Goal: Book appointment/travel/reservation

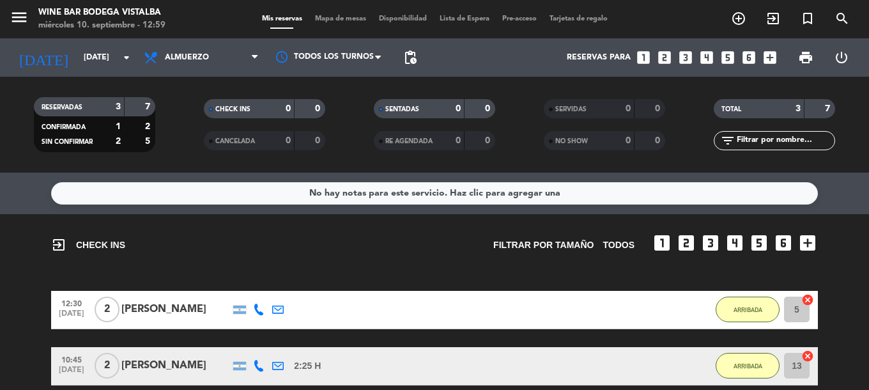
click at [263, 248] on div "exit_to_app CHECK INS Filtrar por tamaño TODOS looks_one looks_two looks_3 look…" at bounding box center [434, 239] width 767 height 50
click at [7, 15] on div "menu Wine Bar Bodega Vistalba [DATE] 10. septiembre - 13:05" at bounding box center [108, 19] width 217 height 30
click at [19, 26] on icon "menu" at bounding box center [19, 17] width 19 height 19
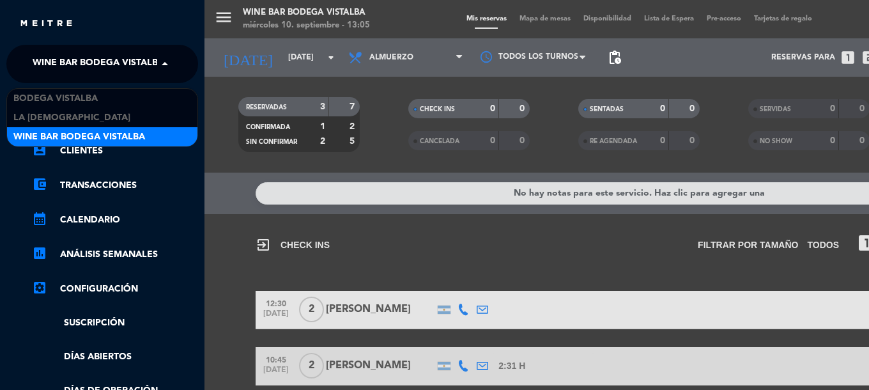
click at [38, 62] on span "Wine Bar Bodega Vistalba" at bounding box center [99, 63] width 132 height 27
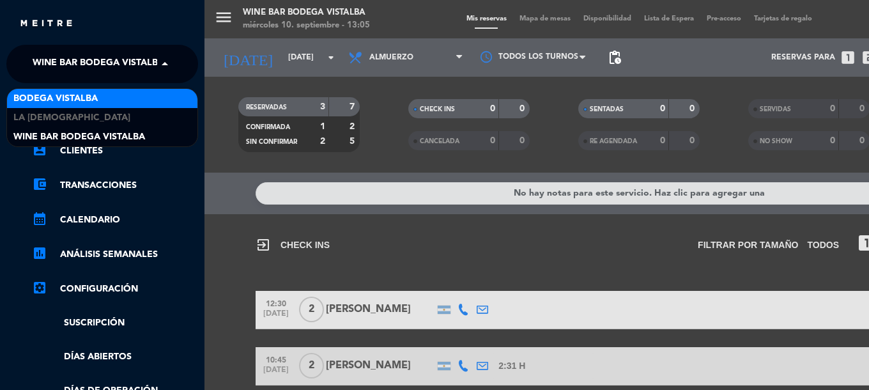
click at [40, 91] on span "BODEGA VISTALBA" at bounding box center [55, 98] width 84 height 15
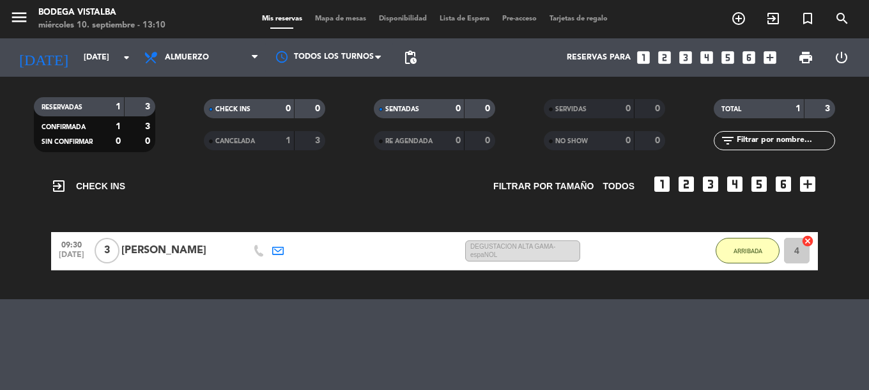
scroll to position [111, 0]
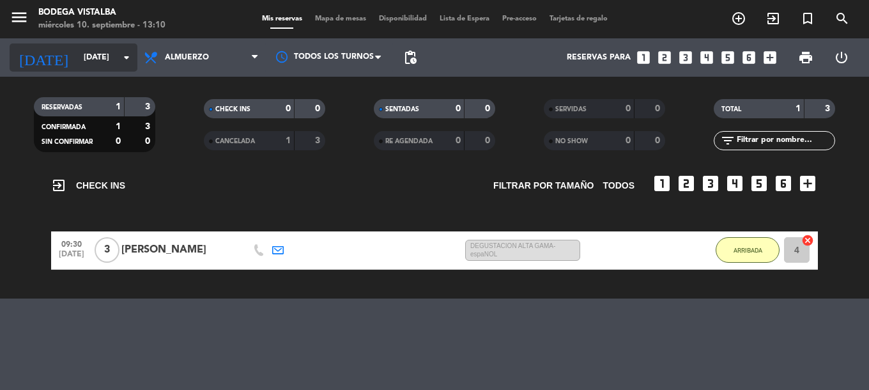
click at [78, 65] on input "[DATE]" at bounding box center [131, 58] width 108 height 22
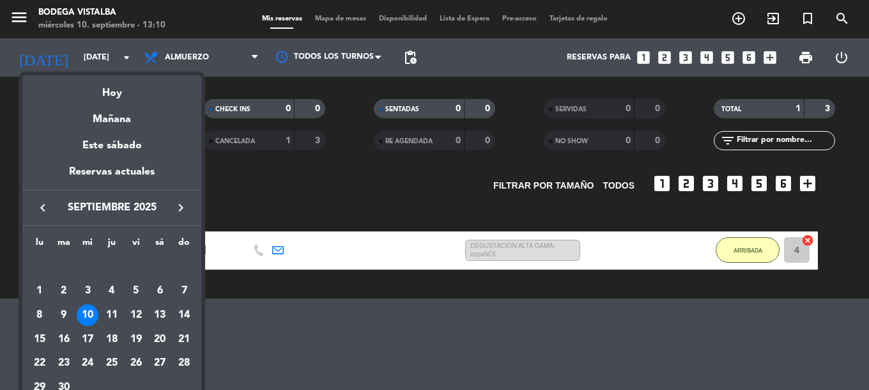
click at [0, 141] on div at bounding box center [434, 195] width 869 height 390
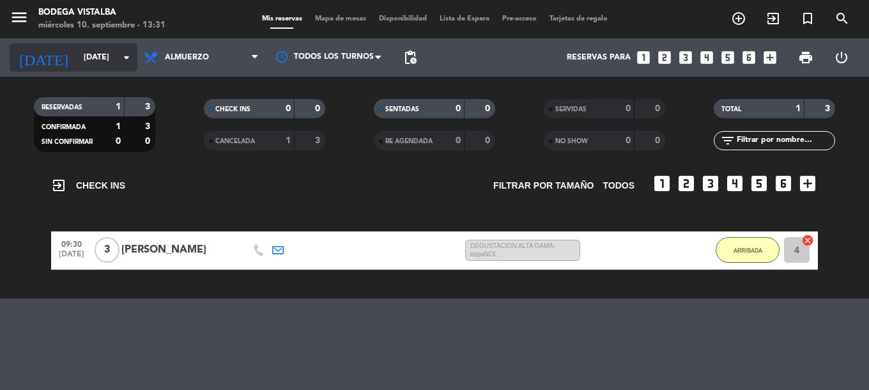
click at [77, 63] on input "[DATE]" at bounding box center [131, 58] width 108 height 22
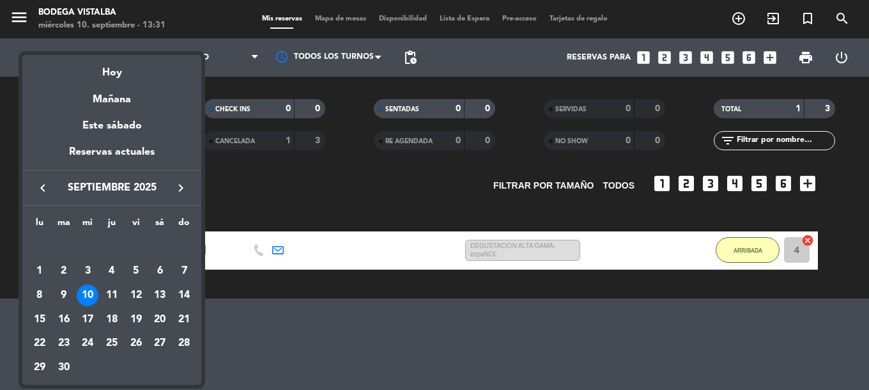
click at [175, 187] on icon "keyboard_arrow_right" at bounding box center [180, 187] width 15 height 15
click at [88, 274] on div "5" at bounding box center [88, 271] width 22 height 22
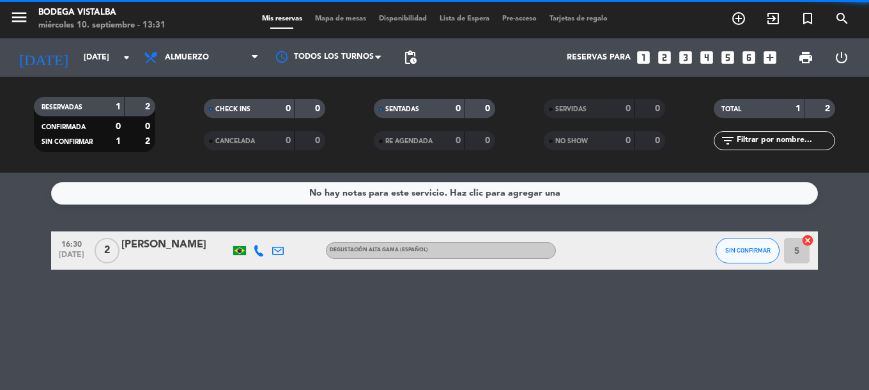
scroll to position [0, 0]
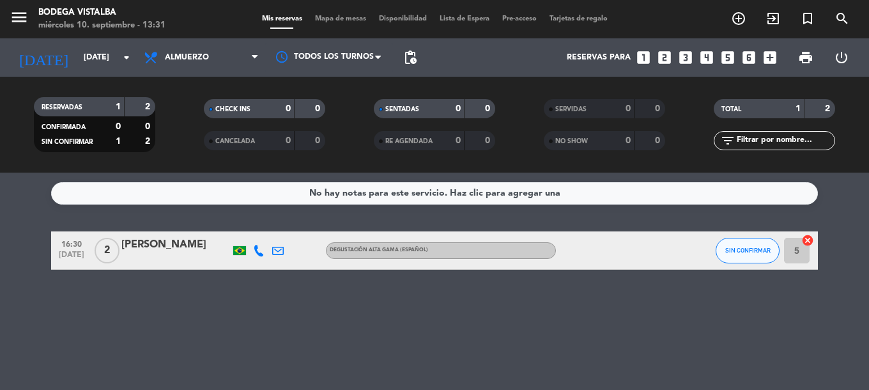
click at [84, 286] on div "No hay notas para este servicio. Haz clic para agregar una 16:30 [DATE] 2 [PERS…" at bounding box center [434, 280] width 869 height 217
click at [303, 323] on div "No hay notas para este servicio. Haz clic para agregar una 16:30 [DATE] 2 [PERS…" at bounding box center [434, 280] width 869 height 217
click at [207, 312] on div "No hay notas para este servicio. Haz clic para agregar una 16:30 [DATE] 2 [PERS…" at bounding box center [434, 280] width 869 height 217
click at [77, 63] on input "[DATE]" at bounding box center [131, 58] width 108 height 22
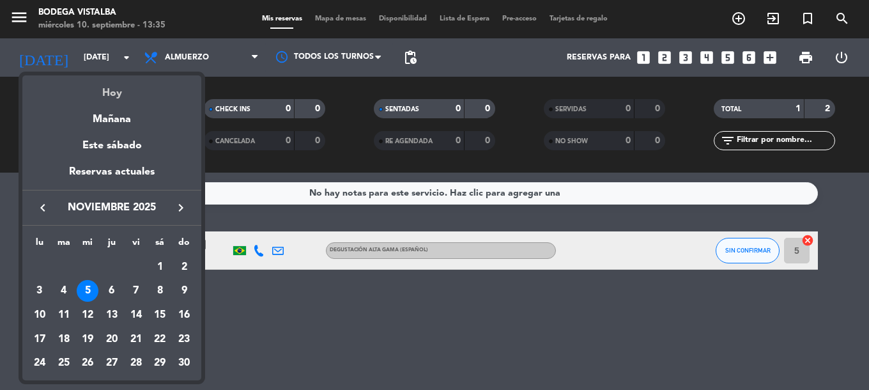
click at [113, 95] on div "Hoy" at bounding box center [111, 88] width 179 height 26
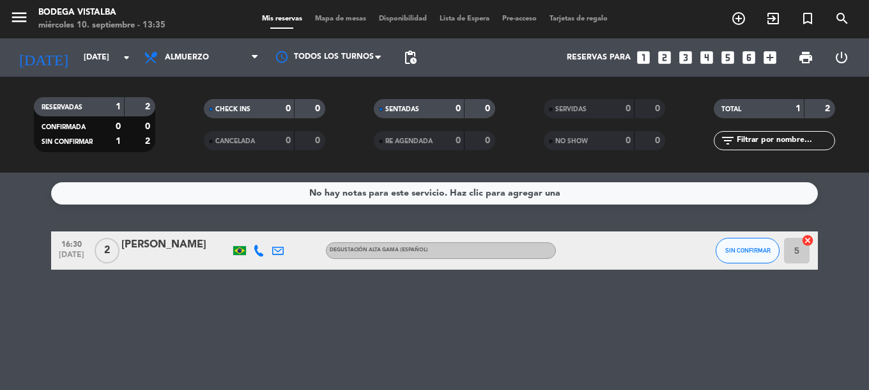
type input "[DATE]"
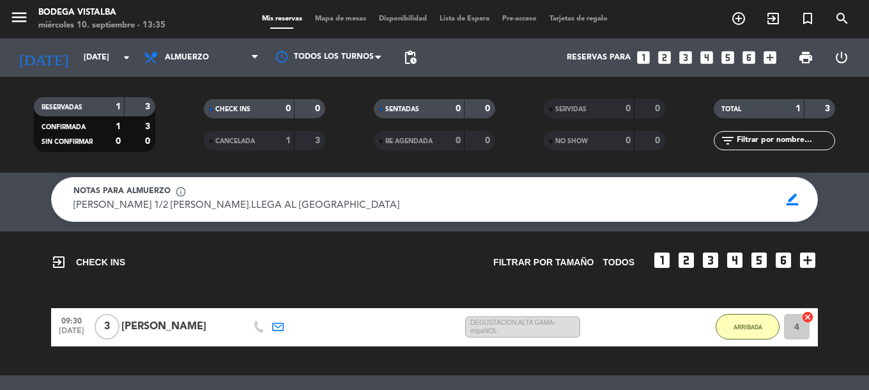
scroll to position [64, 0]
